Goal: Navigation & Orientation: Find specific page/section

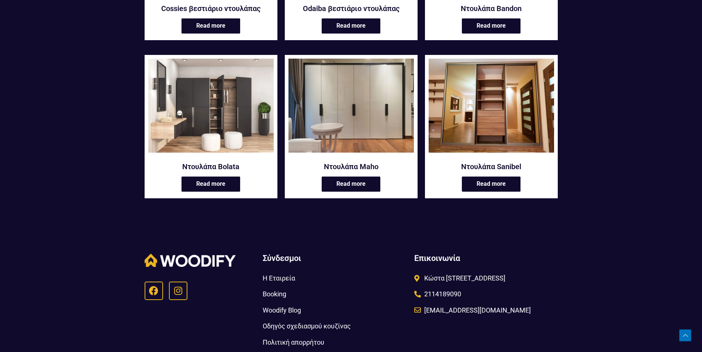
scroll to position [301, 0]
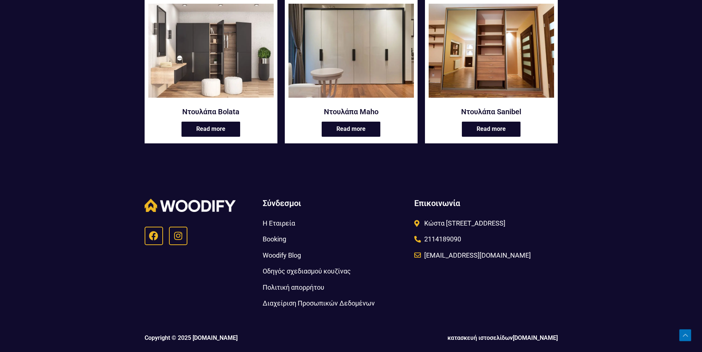
click at [314, 272] on span "Οδηγός σχεδιασμού κουζίνας" at bounding box center [307, 271] width 88 height 12
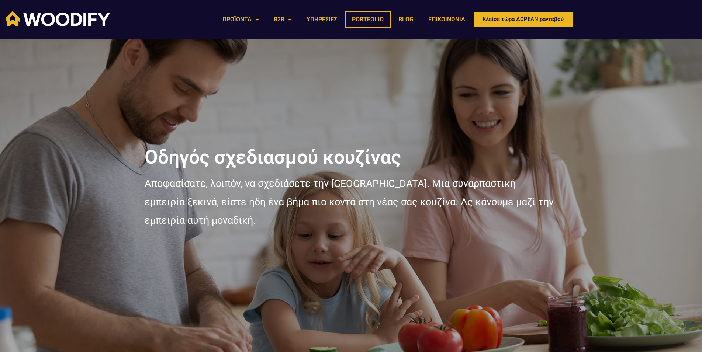
click at [383, 17] on link "PORTFOLIO" at bounding box center [368, 19] width 46 height 17
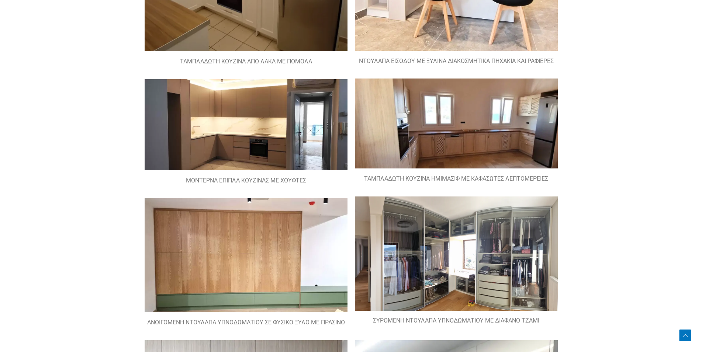
scroll to position [865, 0]
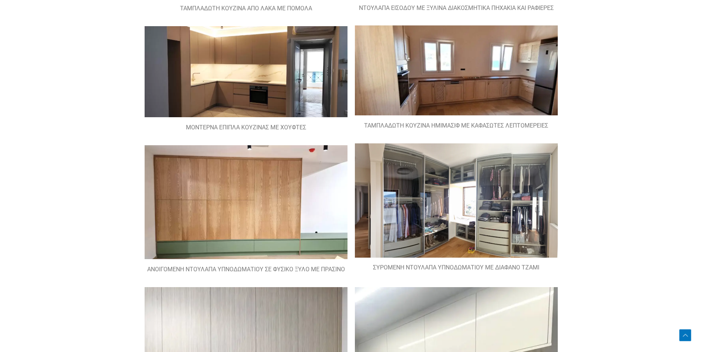
click at [309, 200] on img at bounding box center [246, 202] width 203 height 114
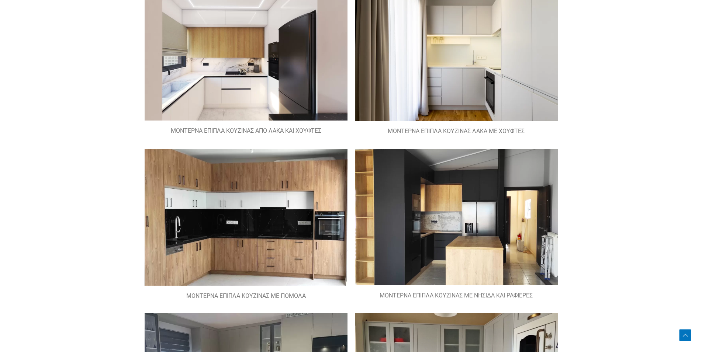
scroll to position [0, 0]
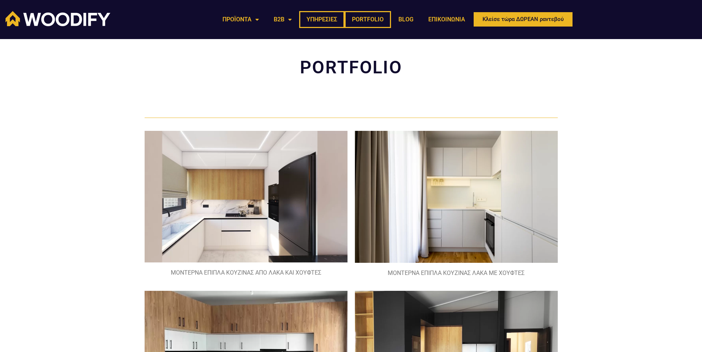
click at [326, 18] on link "ΥΠΗΡΕΣΙΕΣ" at bounding box center [321, 19] width 45 height 17
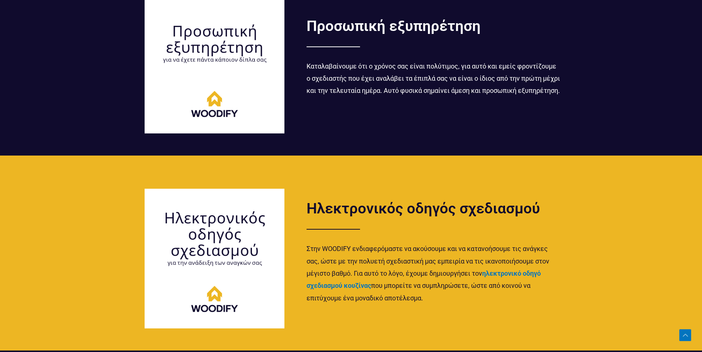
scroll to position [906, 0]
